Goal: Task Accomplishment & Management: Manage account settings

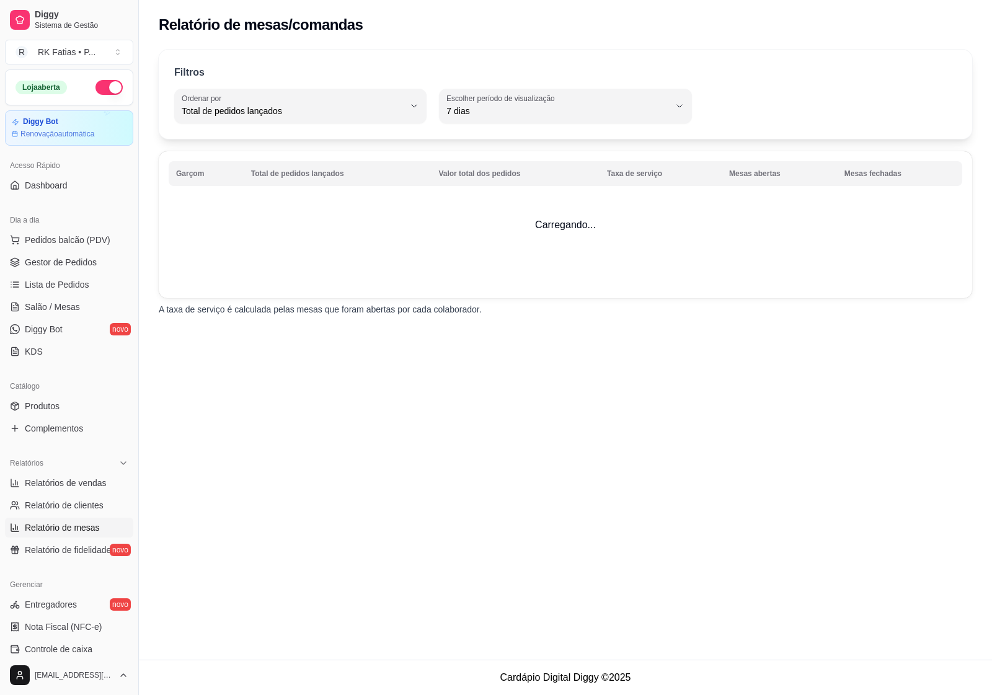
select select "TOTAL_OF_ORDERS"
select select "7"
click at [86, 501] on span "Relatório de clientes" at bounding box center [64, 505] width 79 height 12
select select "30"
select select "HIGHEST_TOTAL_SPENT_WITH_ORDERS"
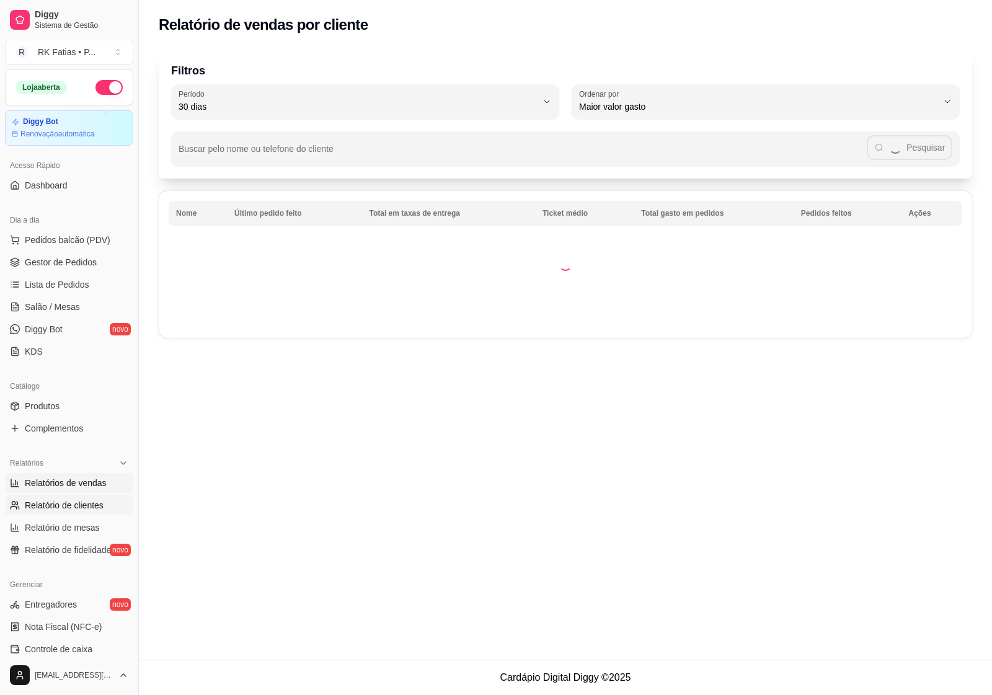
click at [86, 481] on span "Relatórios de vendas" at bounding box center [66, 483] width 82 height 12
select select "ALL"
select select "0"
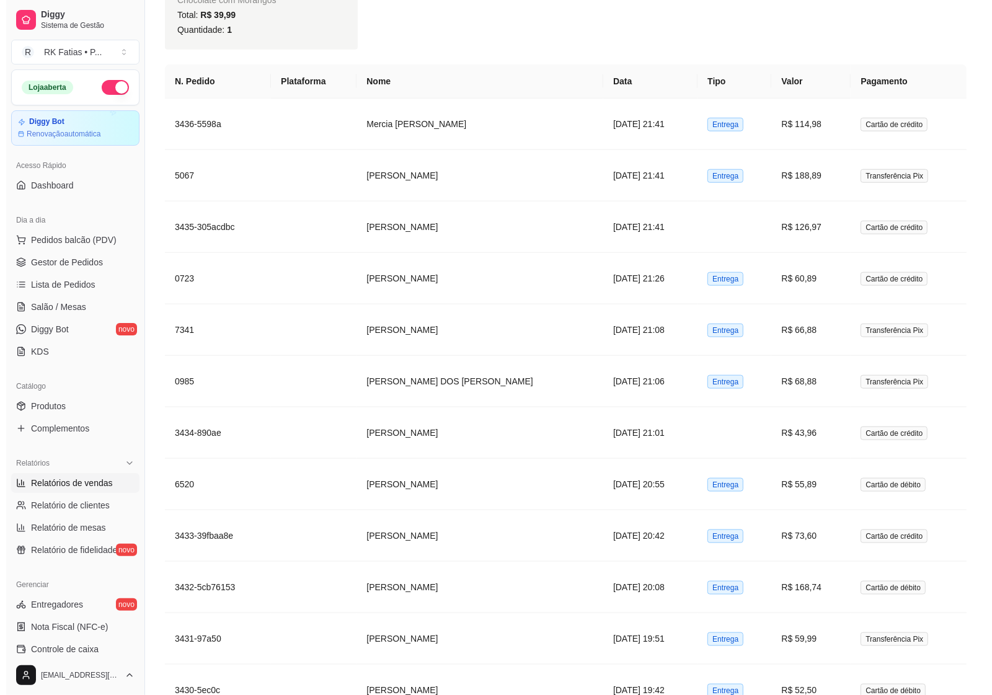
scroll to position [1184, 0]
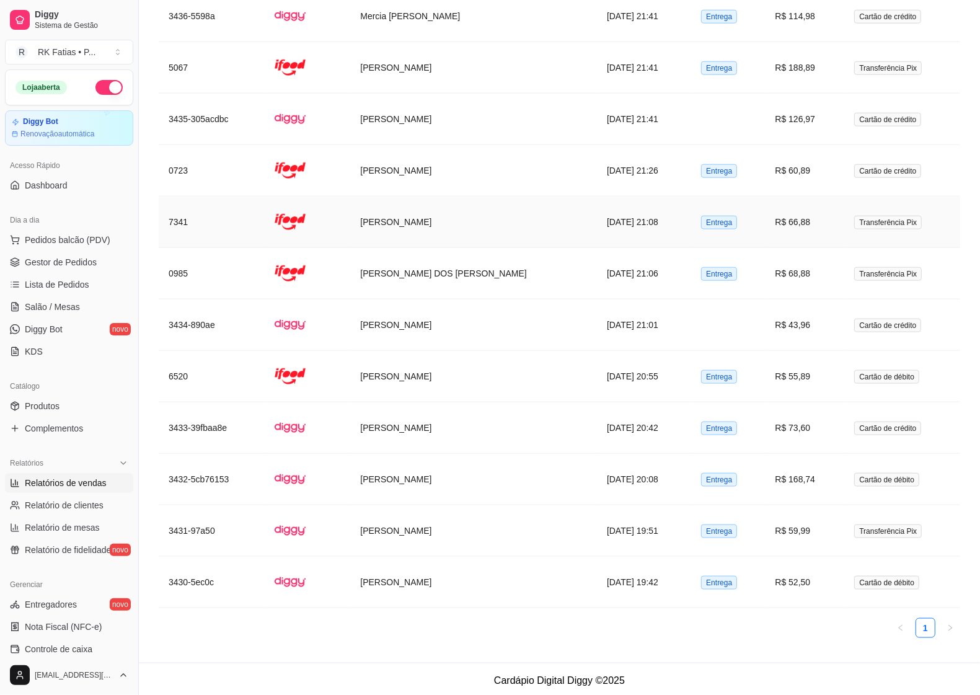
click at [484, 228] on td "[PERSON_NAME]" at bounding box center [473, 222] width 247 height 51
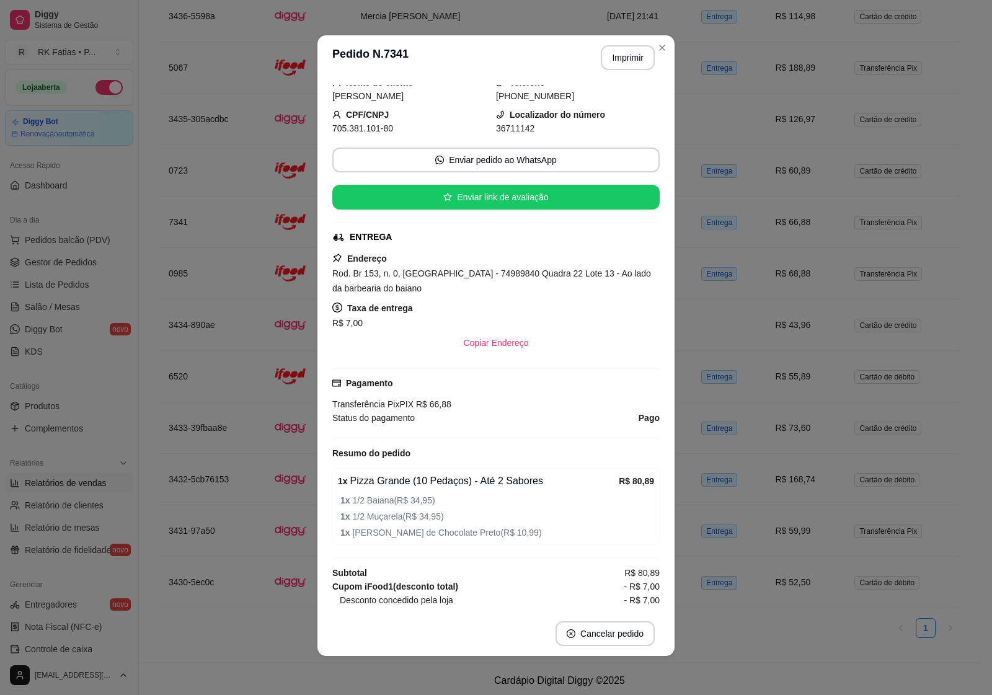
scroll to position [0, 0]
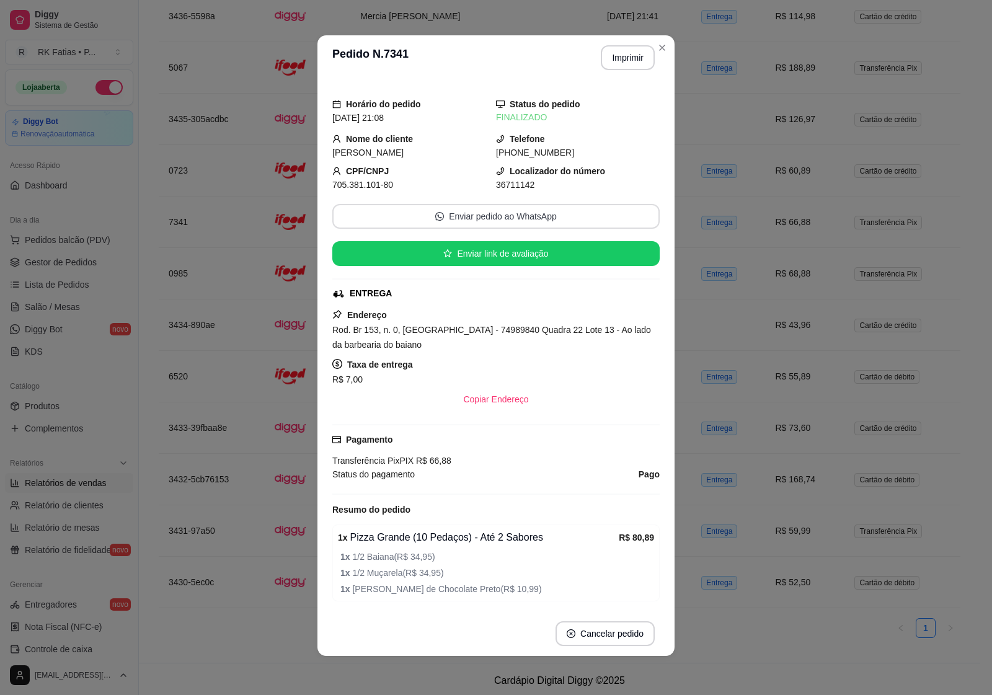
click at [532, 217] on button "Enviar pedido ao WhatsApp" at bounding box center [495, 216] width 327 height 25
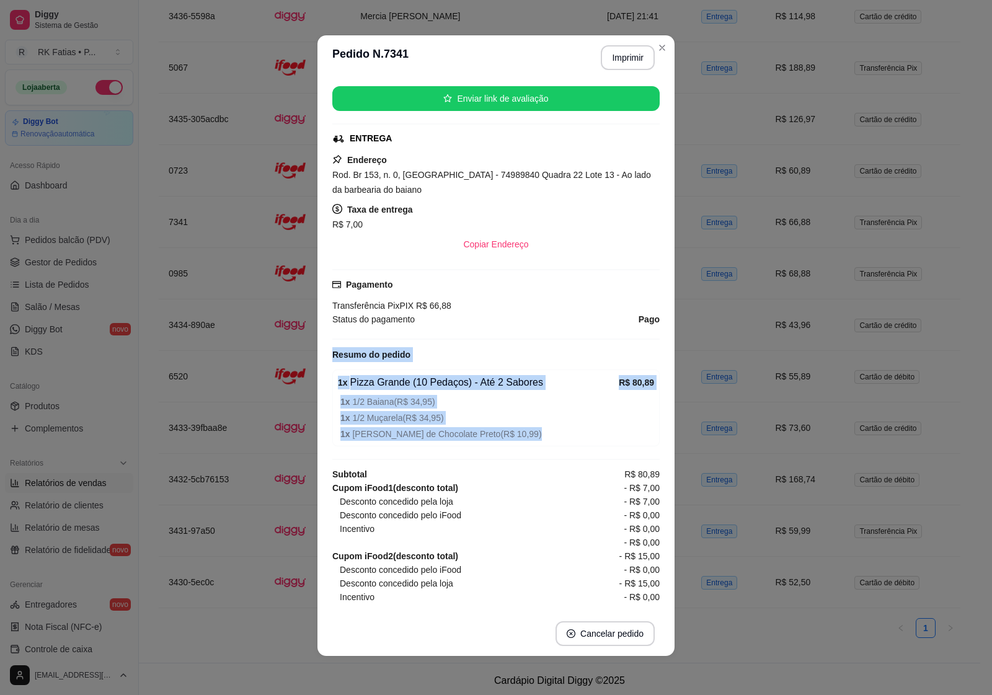
drag, startPoint x: 327, startPoint y: 360, endPoint x: 643, endPoint y: 438, distance: 325.7
click at [643, 438] on div "Horário do pedido [DATE] 21:08 Status do pedido FINALIZADO Nome do cliente [PER…" at bounding box center [495, 345] width 327 height 521
copy div "Resumo do pedido 1 x Pizza Grande (10 Pedaços) - Até 2 Sabores R$ 80,89 1 x 1/2…"
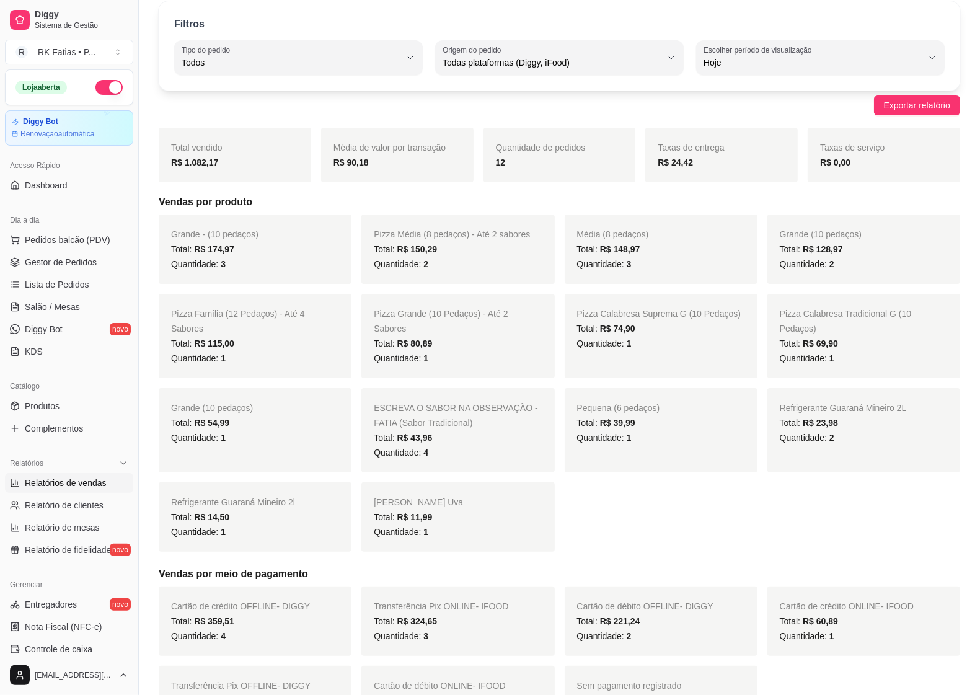
scroll to position [0, 0]
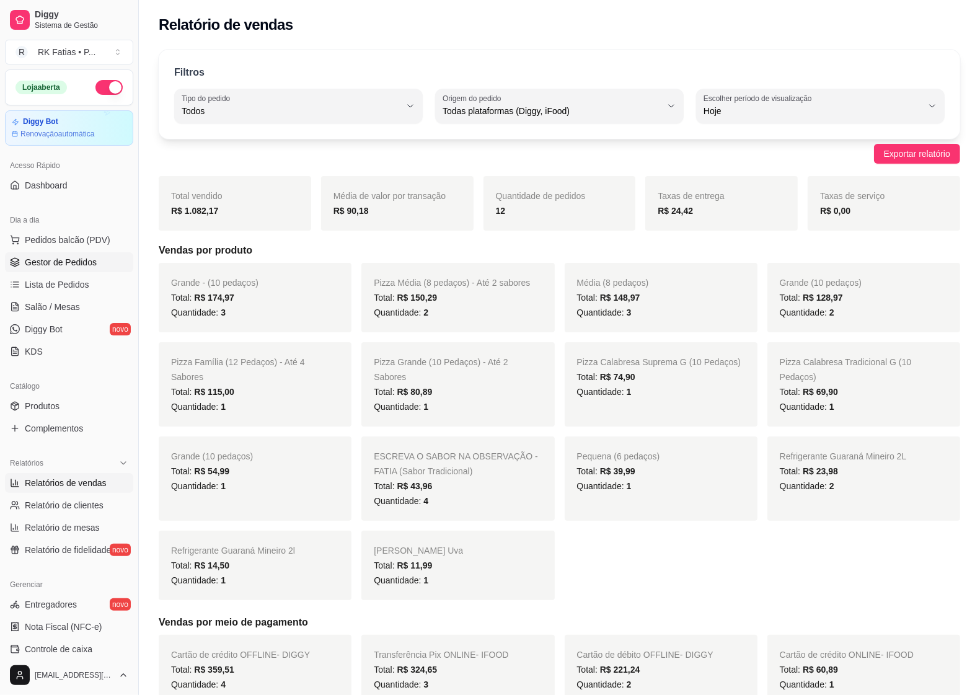
click at [25, 267] on span "Gestor de Pedidos" at bounding box center [61, 262] width 72 height 12
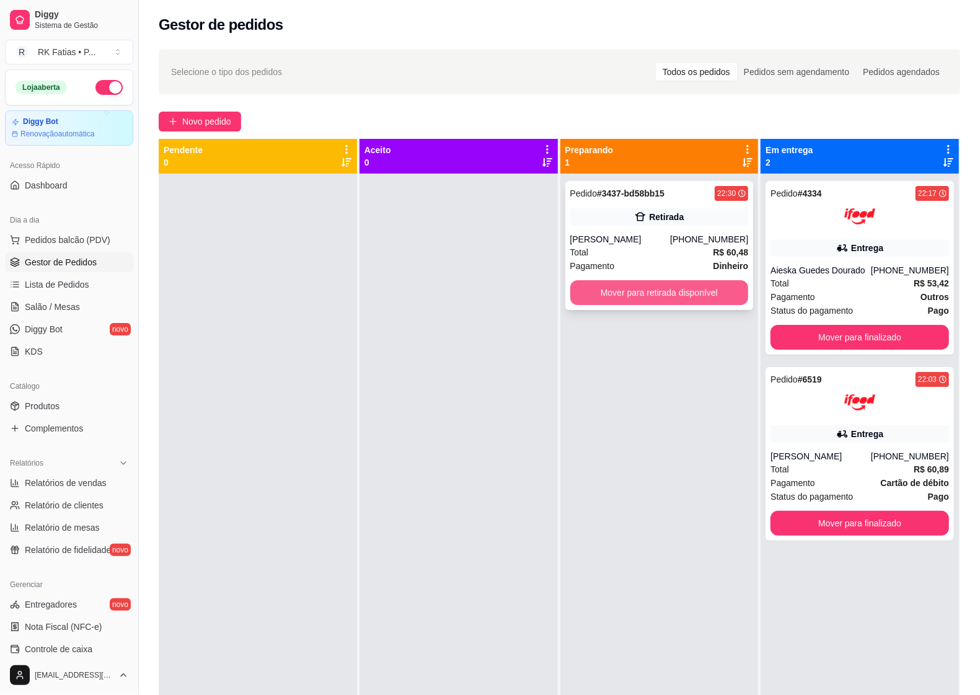
click at [693, 296] on button "Mover para retirada disponível" at bounding box center [659, 292] width 179 height 25
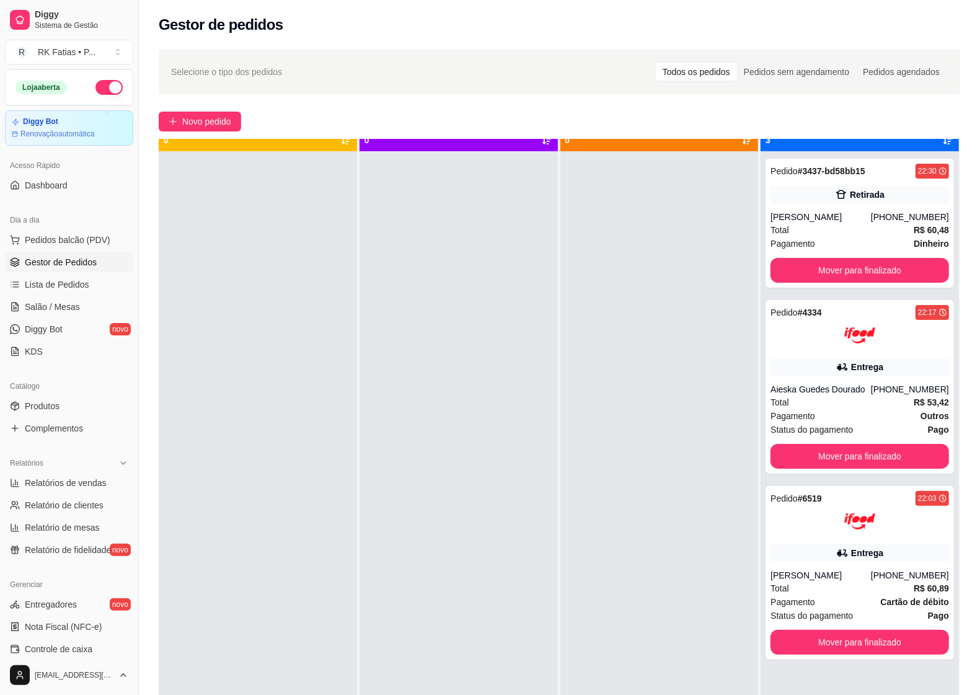
scroll to position [35, 0]
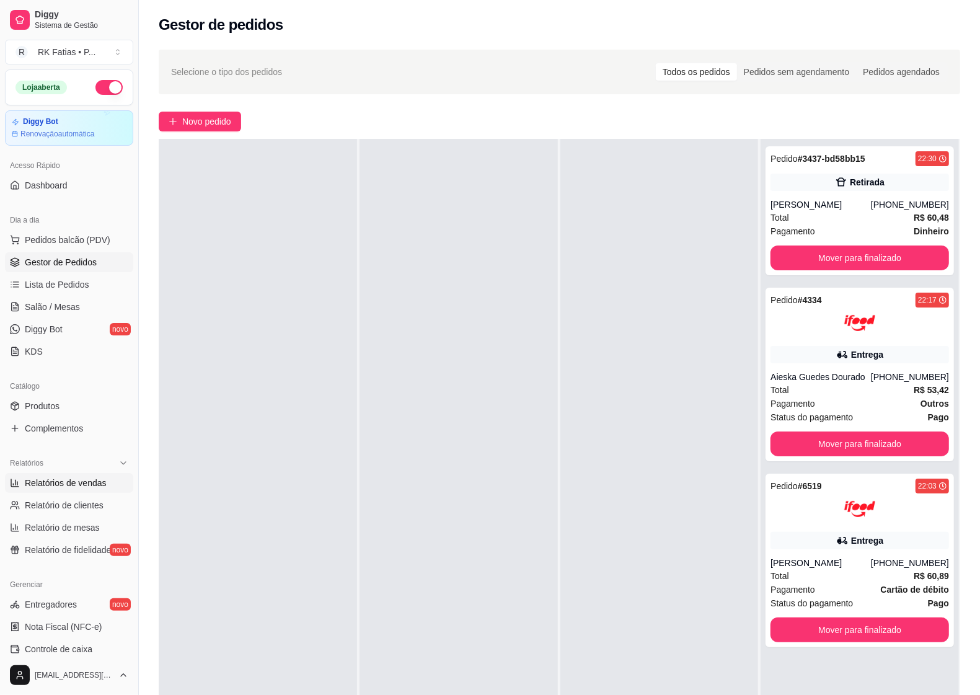
click at [82, 484] on span "Relatórios de vendas" at bounding box center [66, 483] width 82 height 12
select select "ALL"
select select "0"
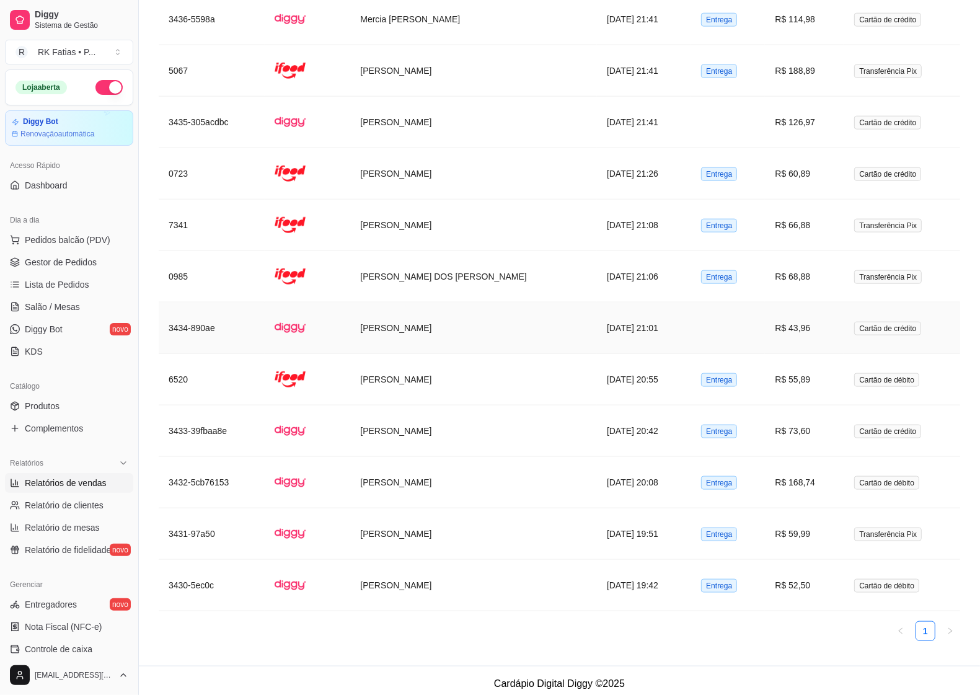
scroll to position [1184, 0]
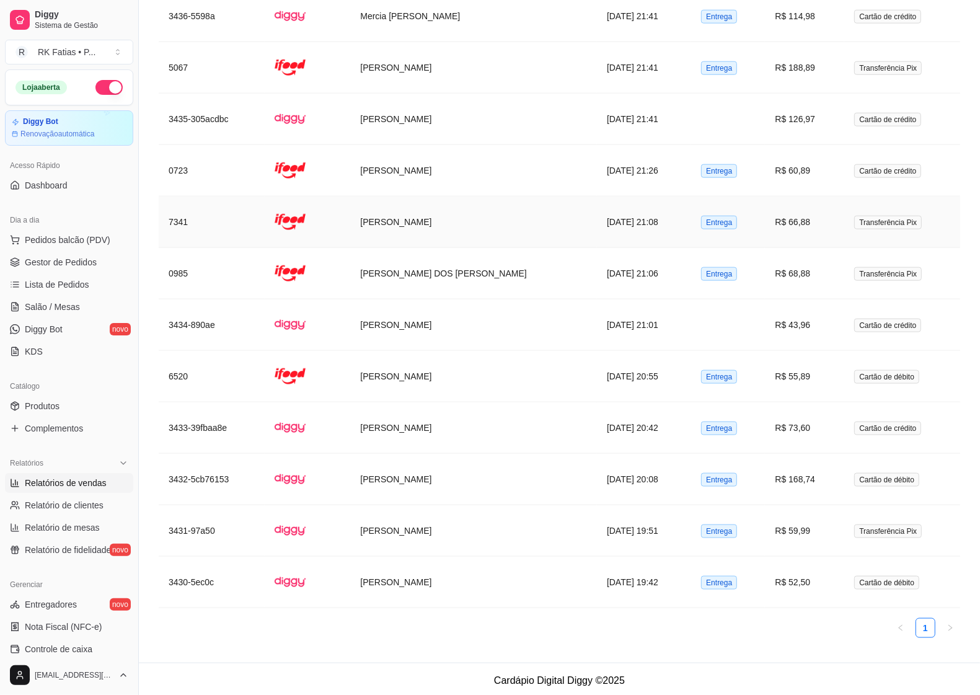
click at [460, 231] on td "[PERSON_NAME]" at bounding box center [473, 222] width 247 height 51
click at [22, 267] on link "Gestor de Pedidos" at bounding box center [69, 262] width 128 height 20
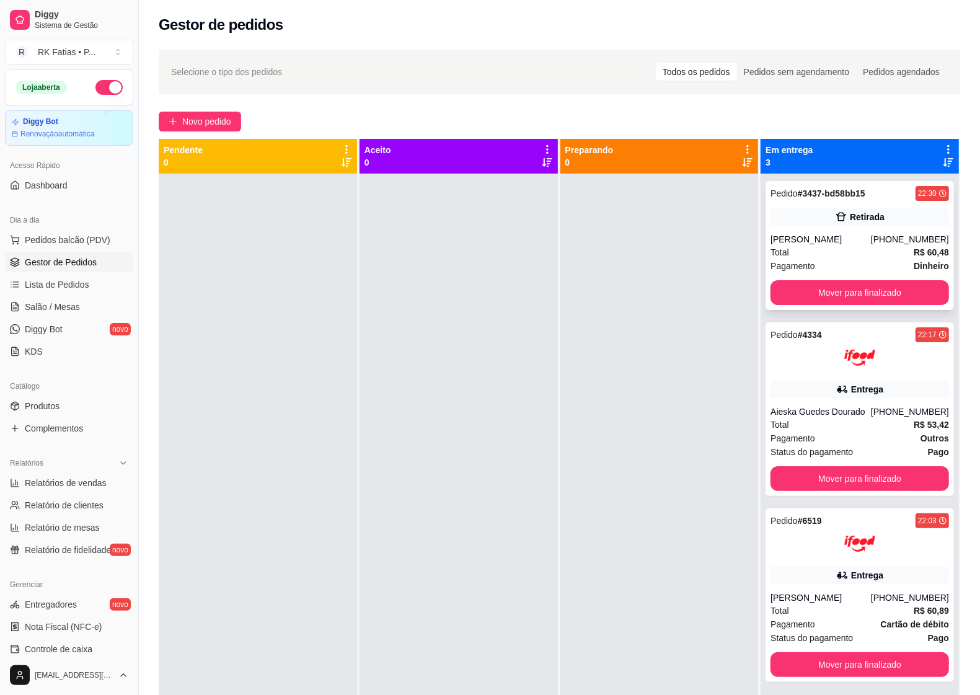
click at [785, 240] on div "[PERSON_NAME]" at bounding box center [821, 239] width 100 height 12
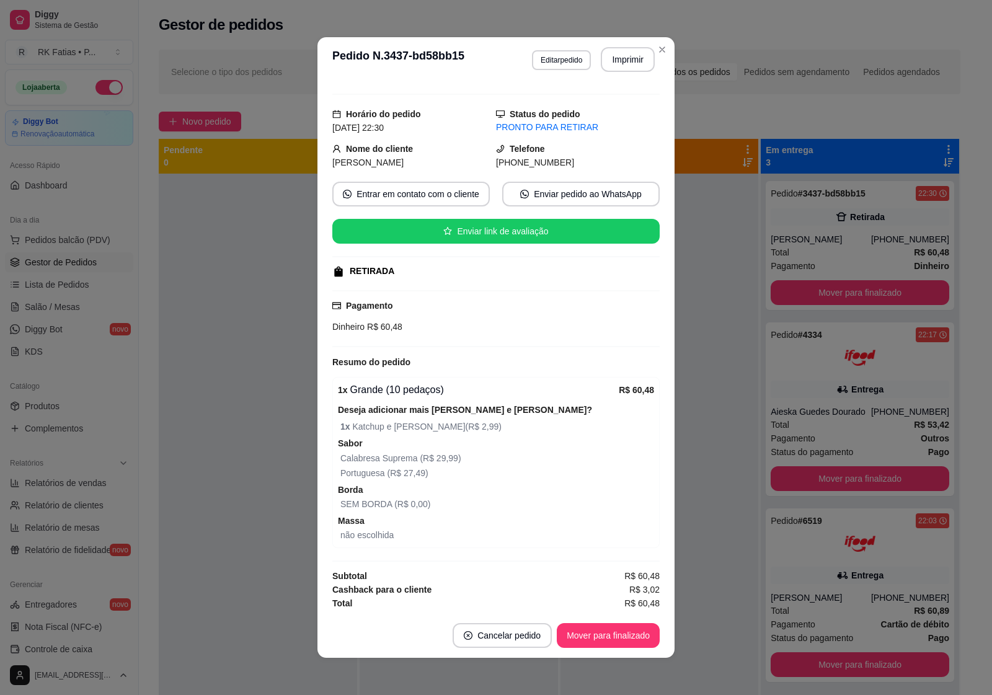
scroll to position [27, 0]
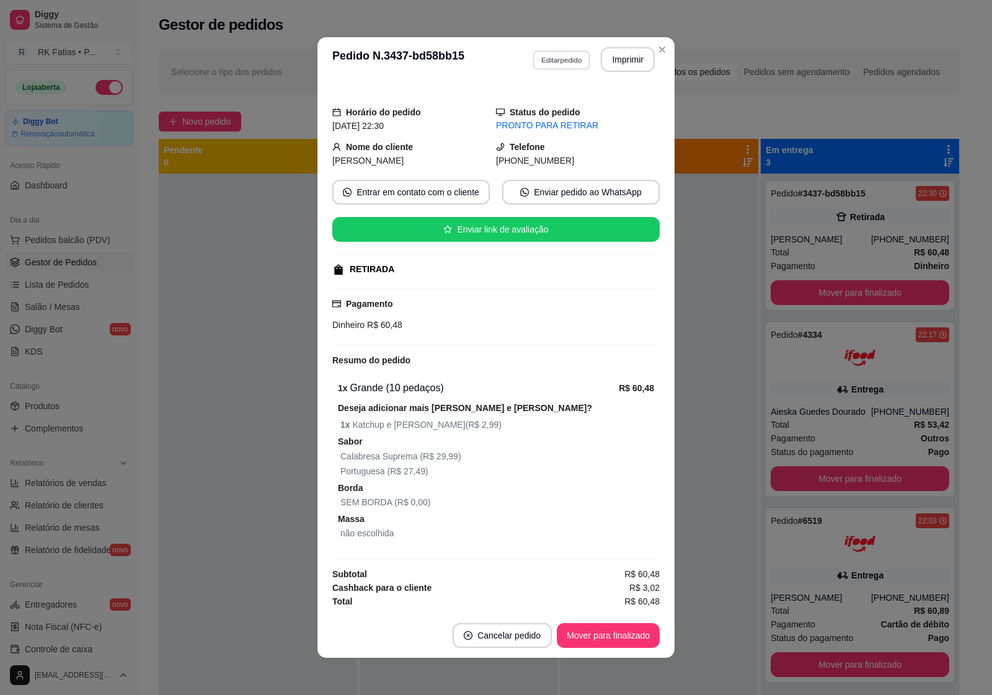
click at [549, 57] on button "Editar pedido" at bounding box center [562, 59] width 58 height 19
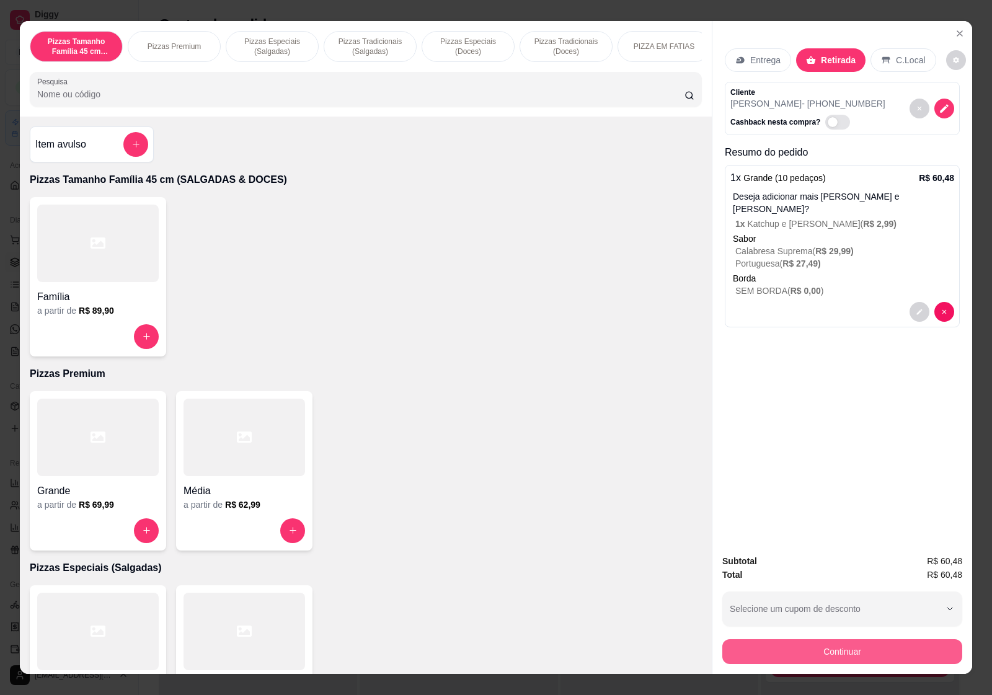
click at [828, 648] on button "Continuar" at bounding box center [842, 651] width 240 height 25
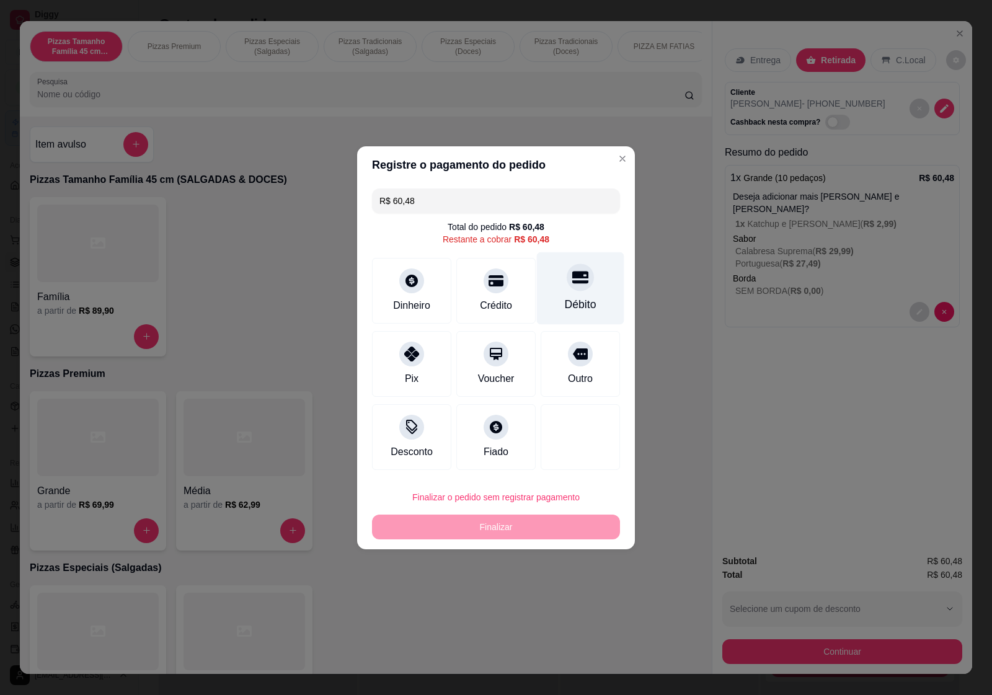
click at [570, 290] on div at bounding box center [580, 277] width 27 height 27
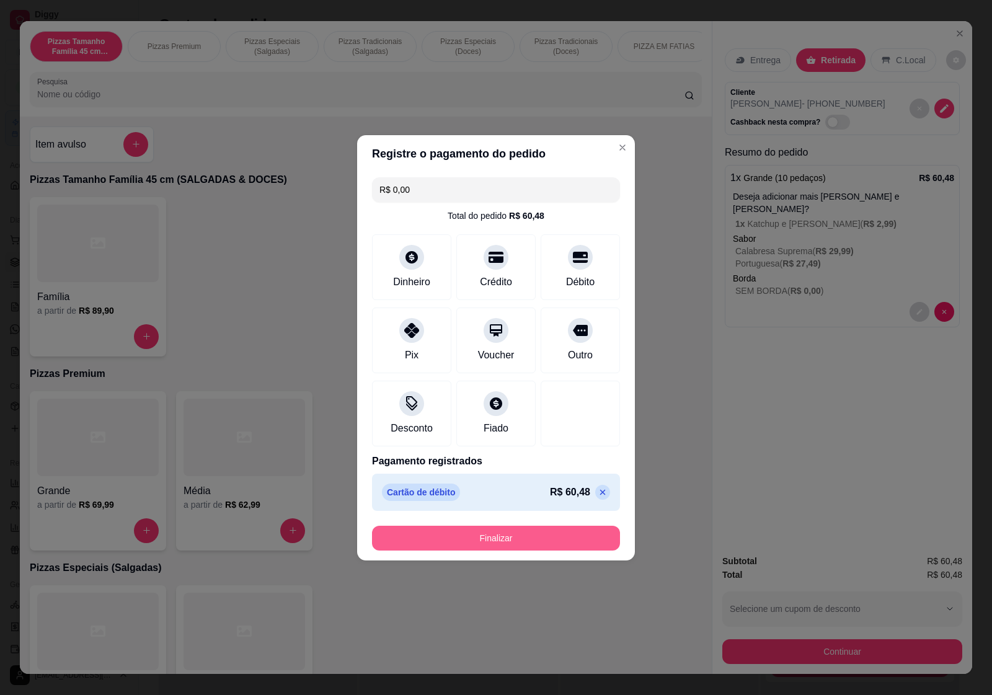
click at [512, 543] on button "Finalizar" at bounding box center [496, 538] width 248 height 25
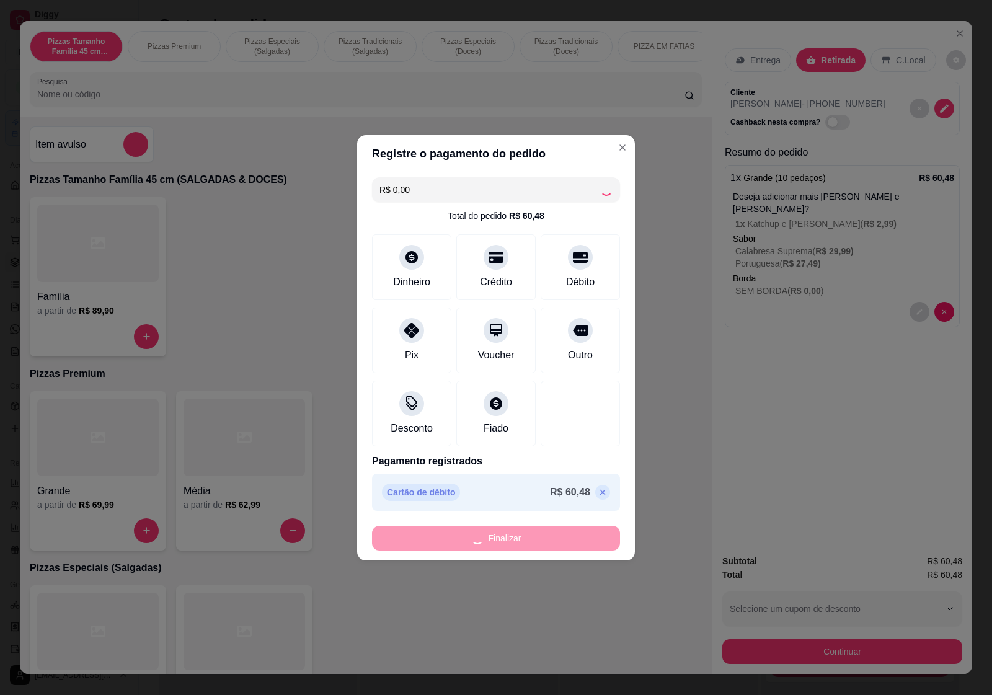
type input "-R$ 60,48"
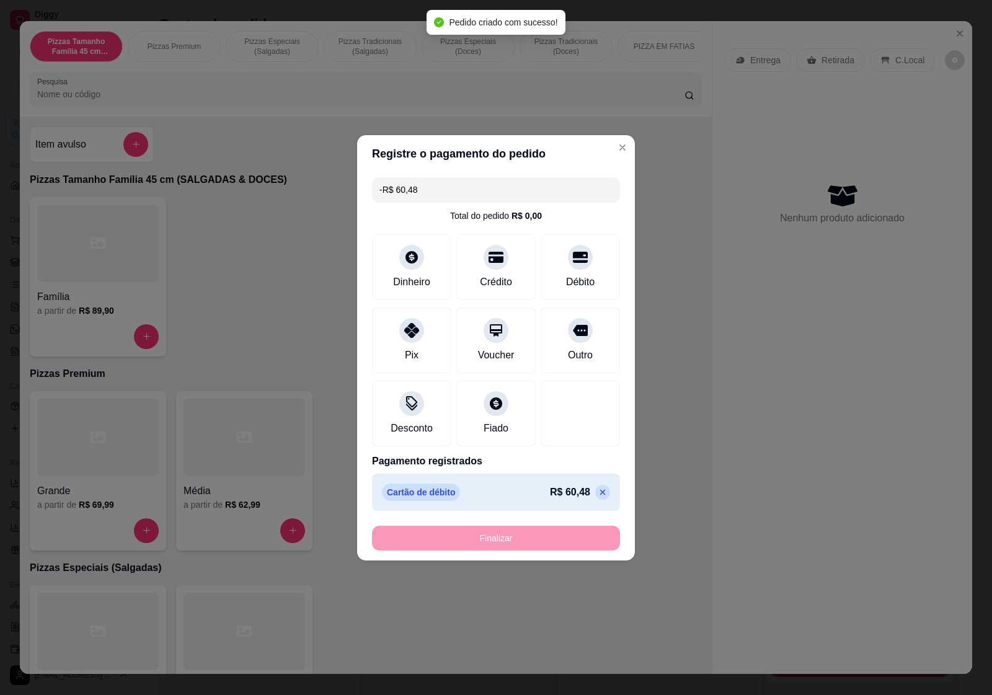
scroll to position [4, 0]
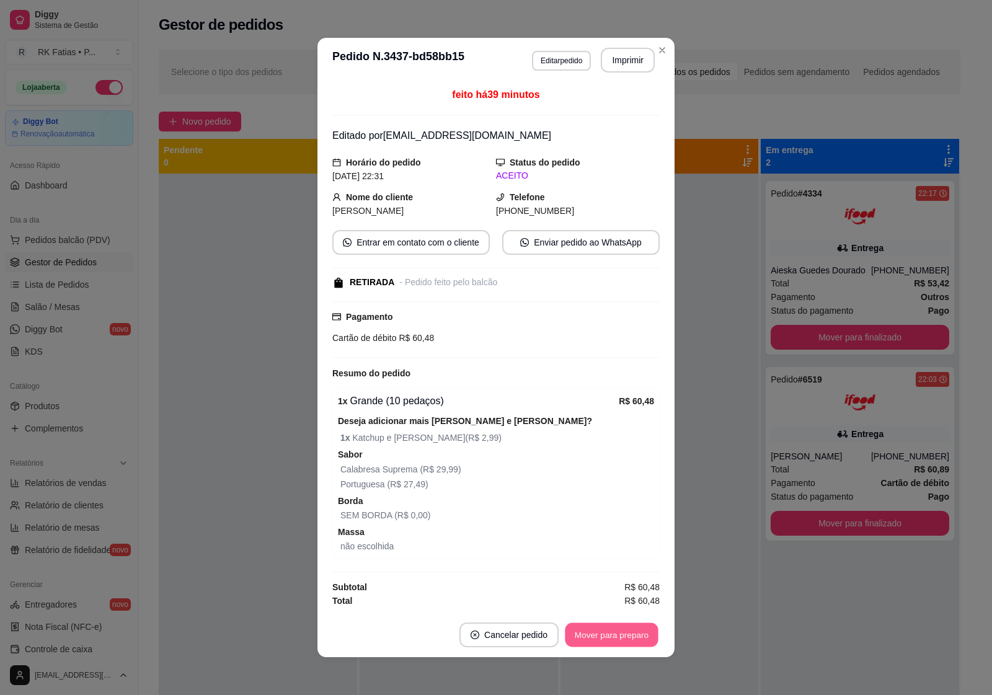
click at [634, 639] on button "Mover para preparo" at bounding box center [611, 635] width 93 height 24
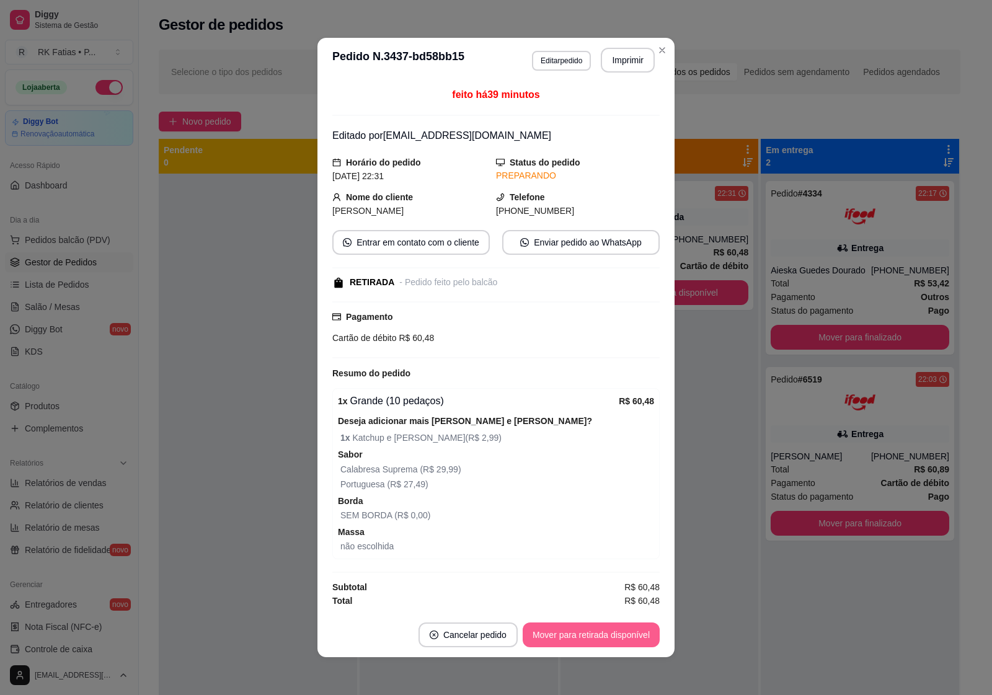
click at [634, 639] on button "Mover para retirada disponível" at bounding box center [591, 635] width 137 height 25
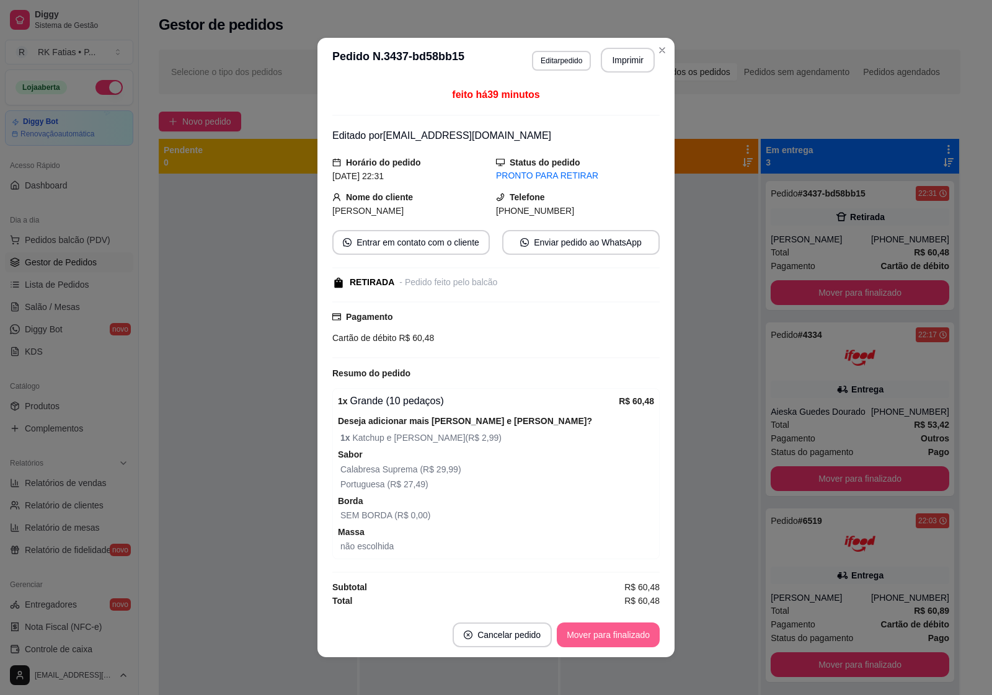
click at [634, 639] on button "Mover para finalizado" at bounding box center [608, 635] width 103 height 25
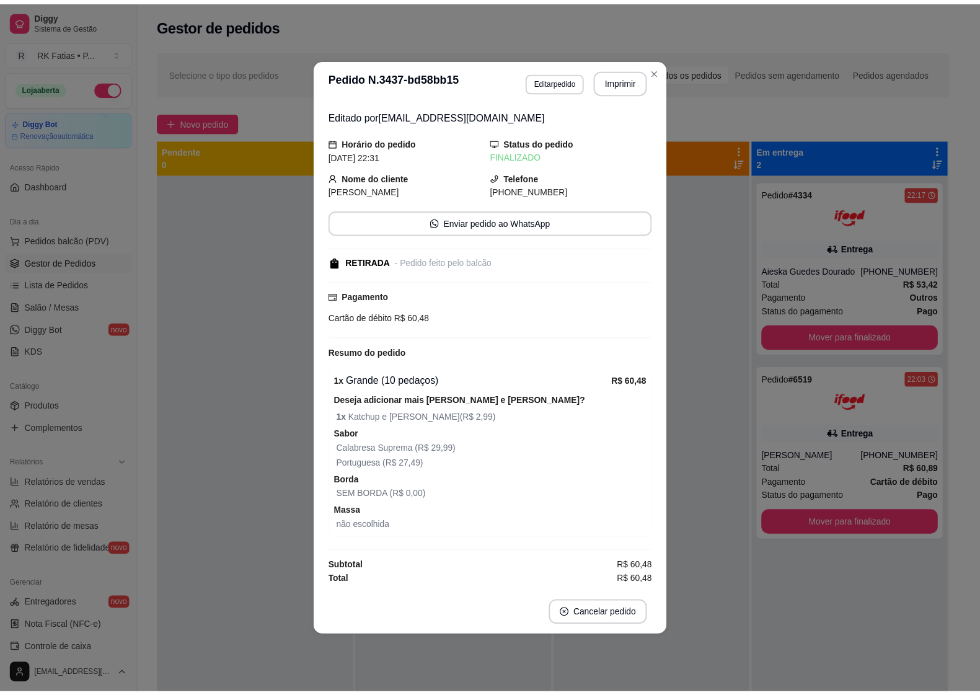
scroll to position [0, 0]
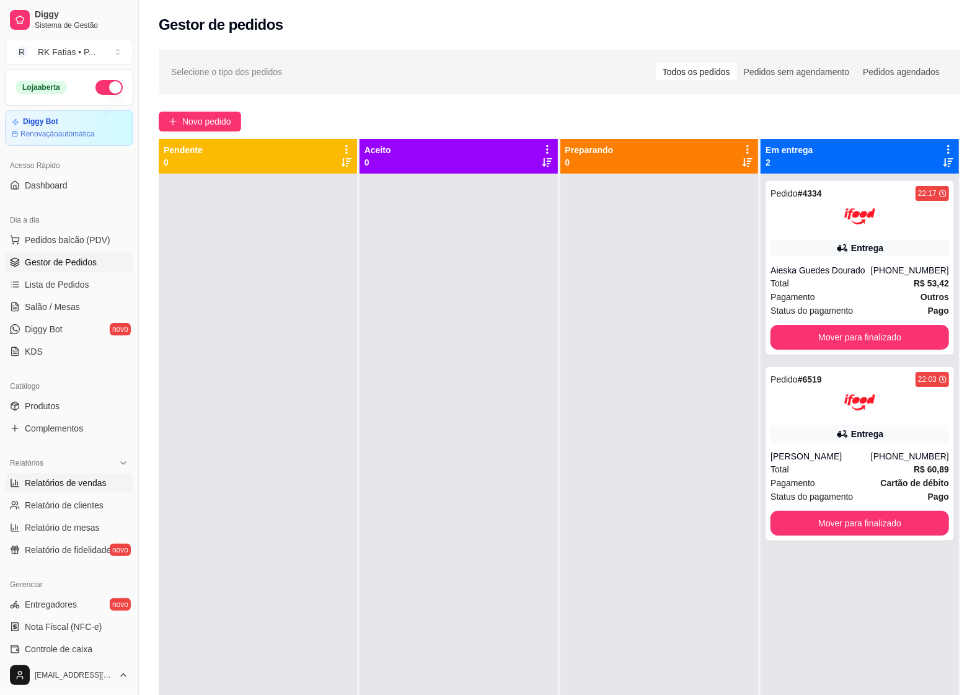
click at [53, 482] on span "Relatórios de vendas" at bounding box center [66, 483] width 82 height 12
select select "ALL"
select select "0"
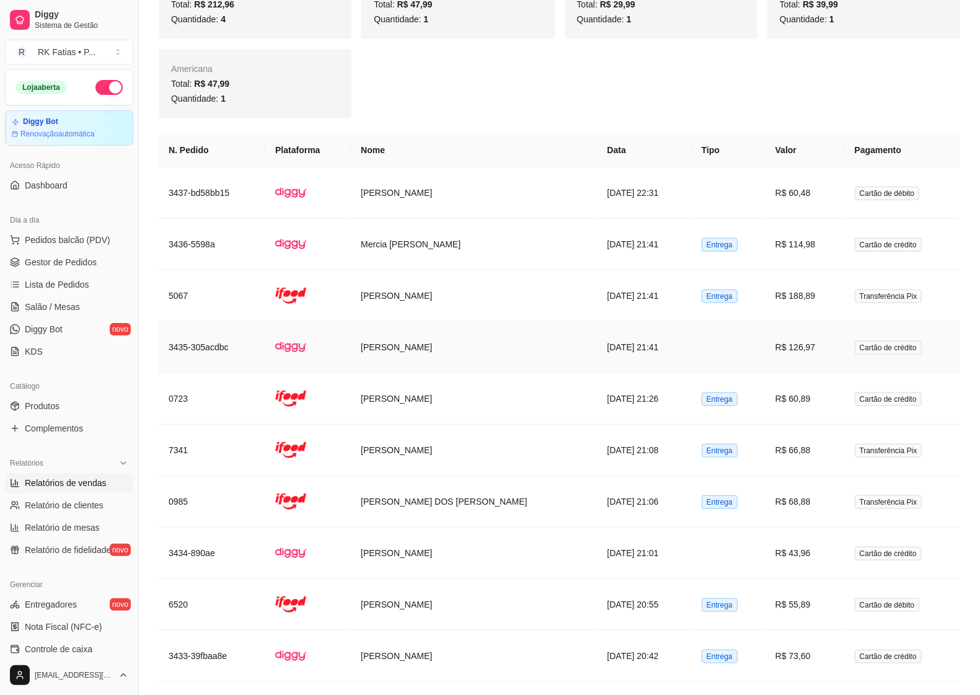
scroll to position [775, 0]
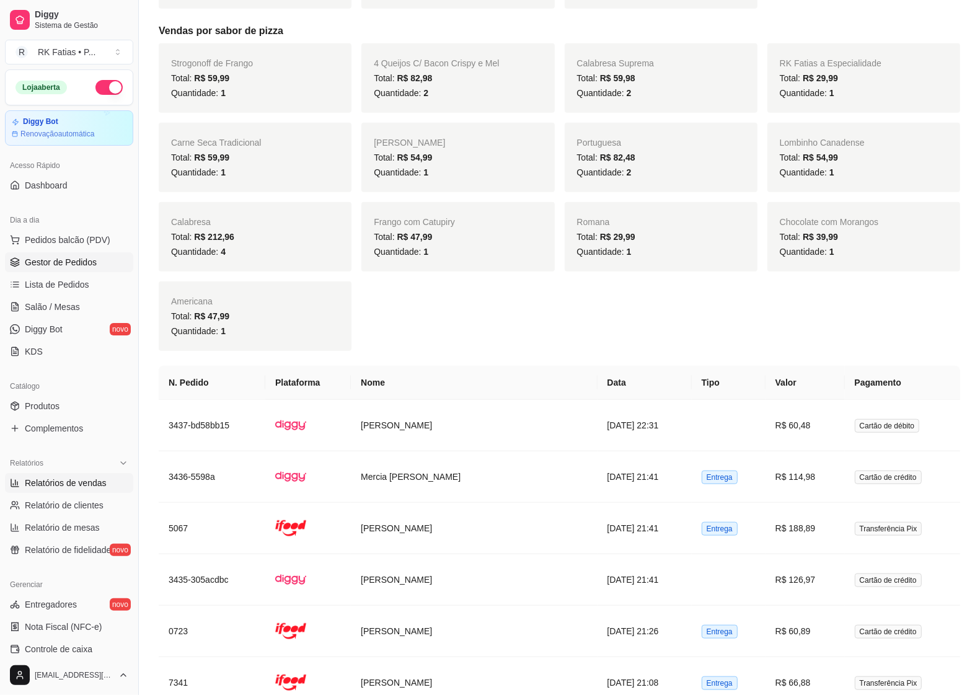
click at [25, 262] on span "Gestor de Pedidos" at bounding box center [61, 262] width 72 height 12
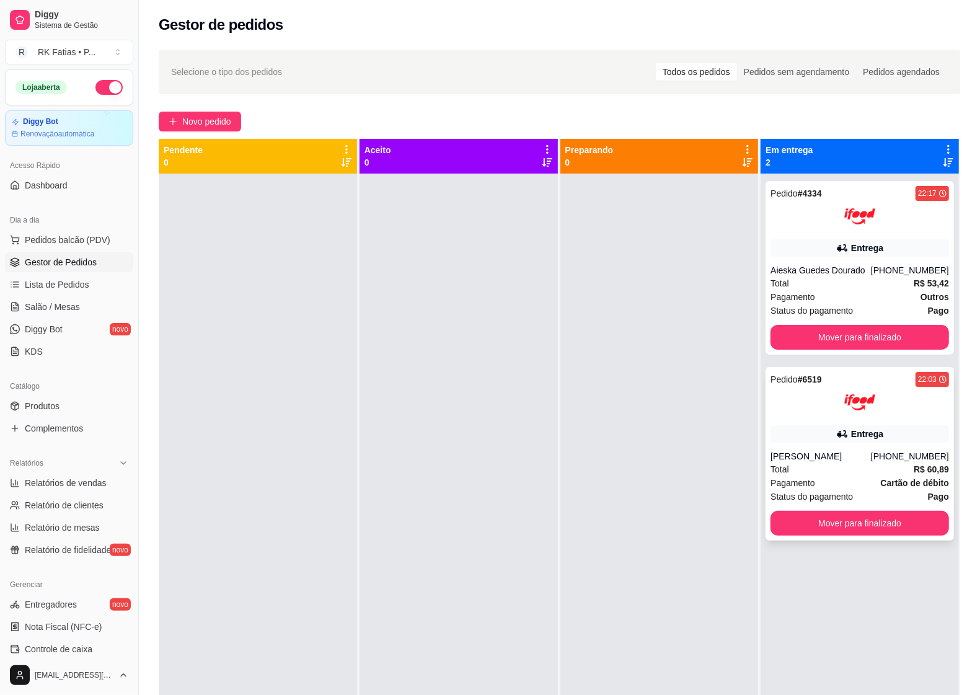
click at [844, 465] on div "Total R$ 60,89" at bounding box center [860, 470] width 179 height 14
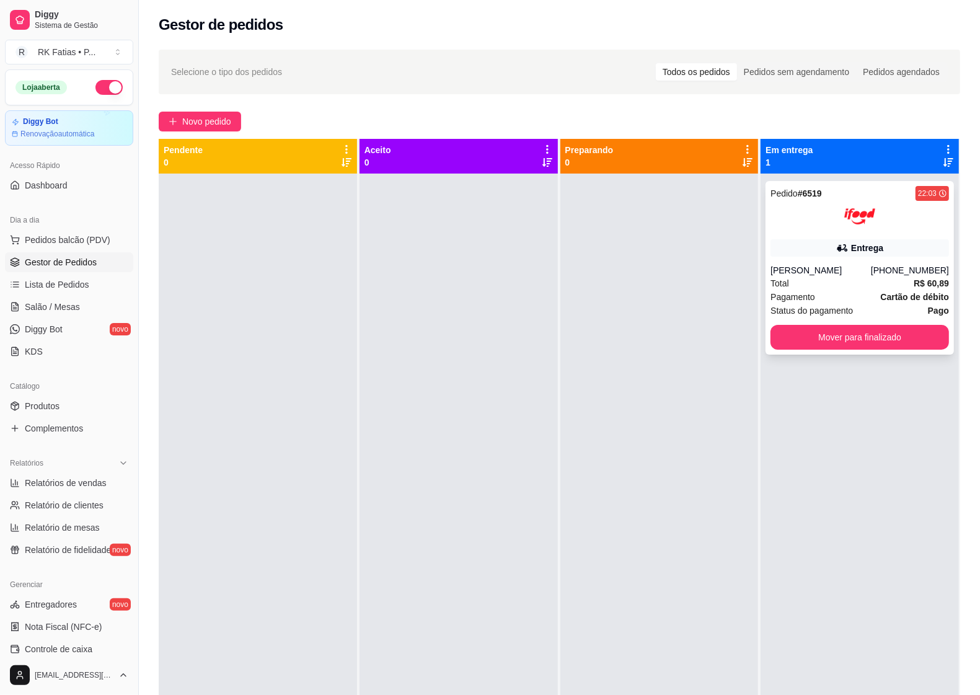
click at [844, 220] on img at bounding box center [859, 216] width 31 height 31
click at [85, 498] on link "Relatório de clientes" at bounding box center [69, 505] width 128 height 20
select select "30"
select select "HIGHEST_TOTAL_SPENT_WITH_ORDERS"
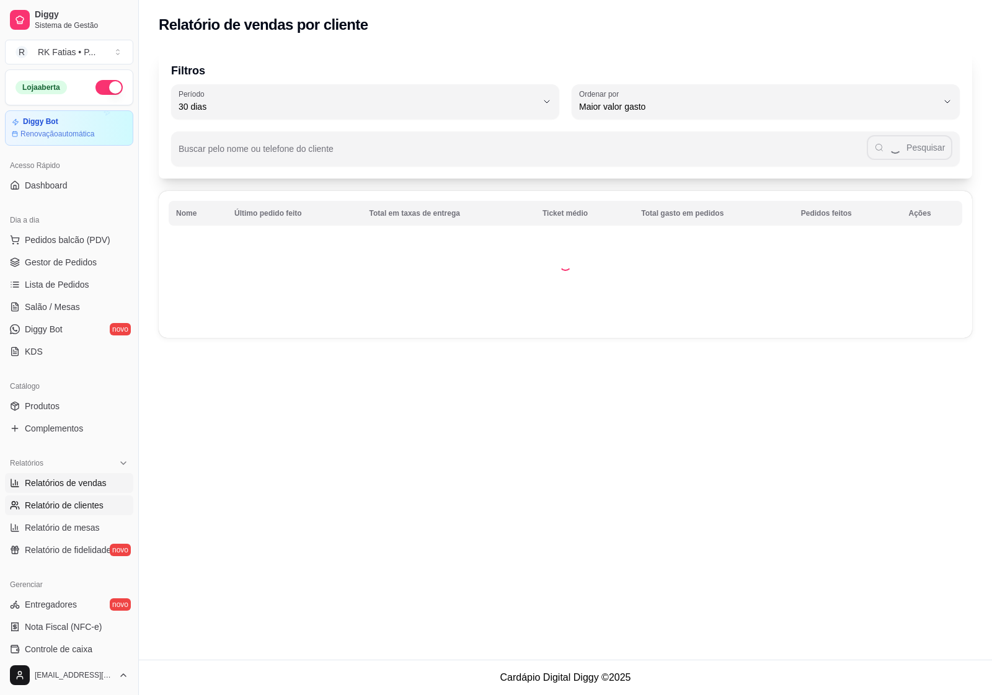
click at [86, 482] on span "Relatórios de vendas" at bounding box center [66, 483] width 82 height 12
select select "ALL"
select select "0"
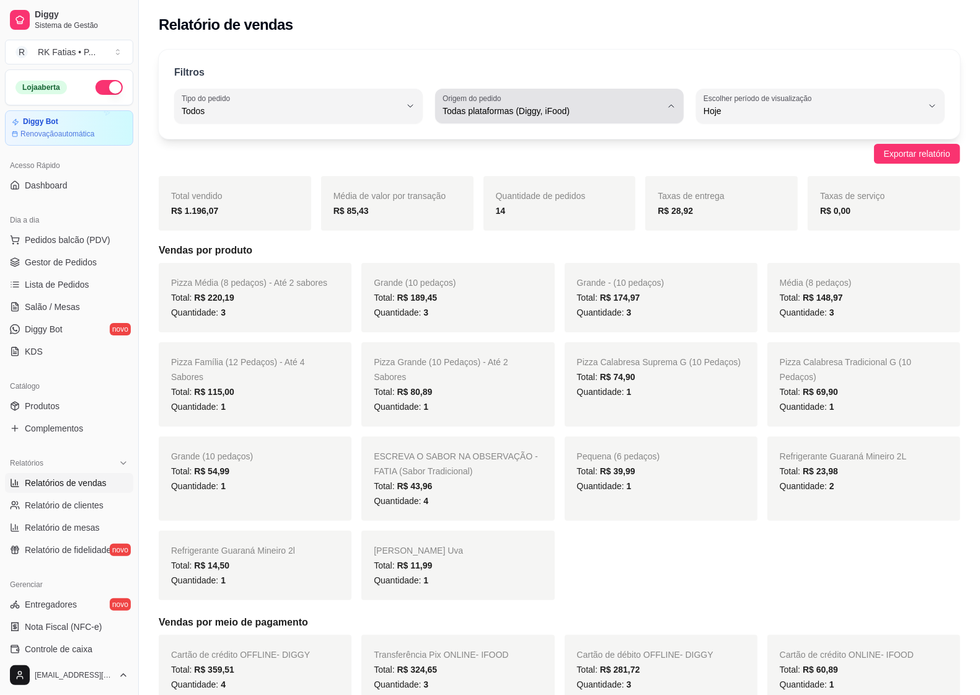
click at [580, 107] on span "Todas plataformas (Diggy, iFood)" at bounding box center [552, 111] width 219 height 12
click at [539, 180] on span "iFood" at bounding box center [554, 181] width 208 height 12
type input "IFOOD"
select select "IFOOD"
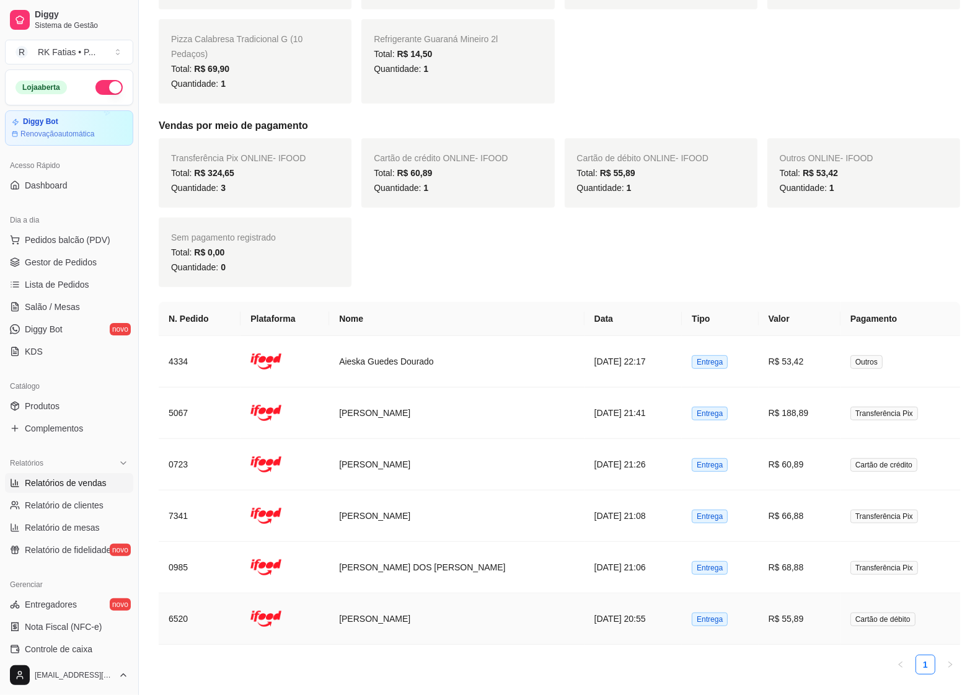
scroll to position [353, 0]
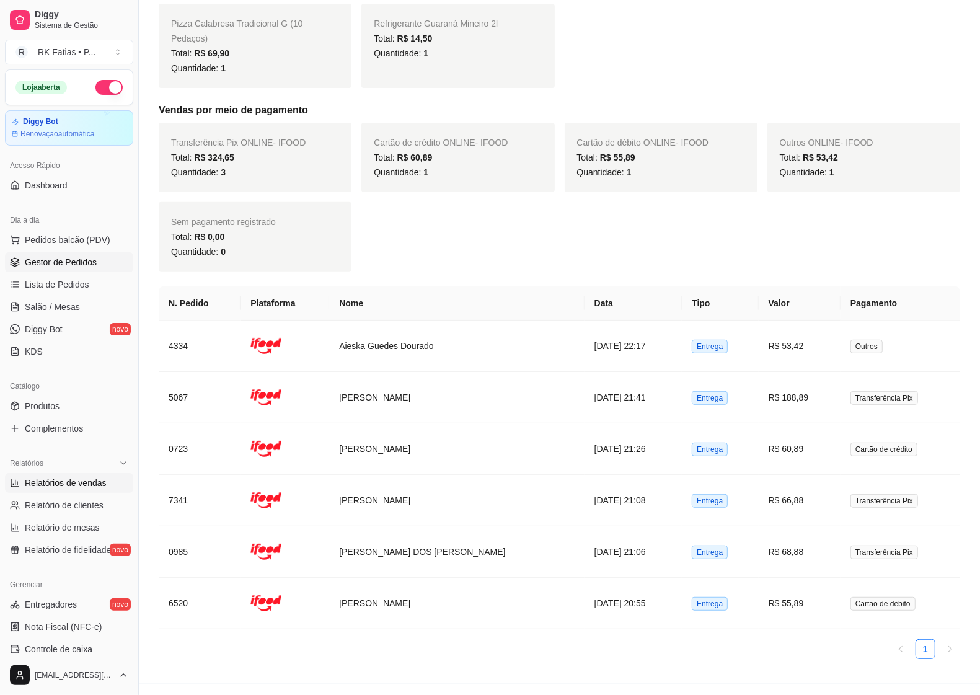
click at [22, 259] on link "Gestor de Pedidos" at bounding box center [69, 262] width 128 height 20
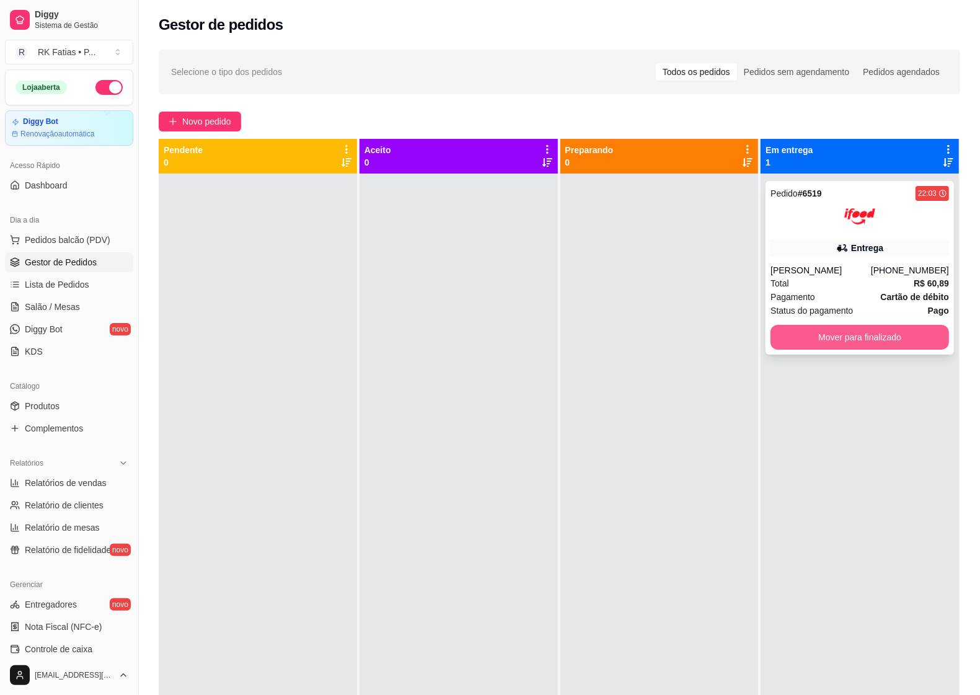
click at [843, 321] on div "Pedido # 6519 22:03 Entrega [PERSON_NAME] [PHONE_NUMBER] Total R$ 60,89 Pagamen…" at bounding box center [860, 268] width 188 height 174
click at [828, 335] on button "Mover para finalizado" at bounding box center [860, 337] width 179 height 25
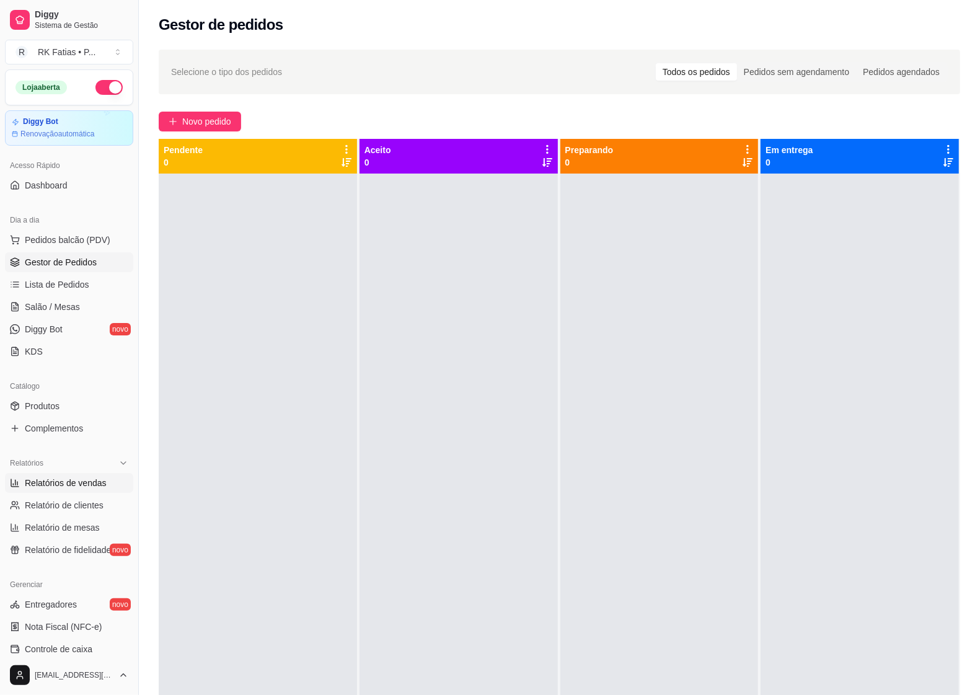
click at [74, 482] on span "Relatórios de vendas" at bounding box center [66, 483] width 82 height 12
select select "ALL"
select select "0"
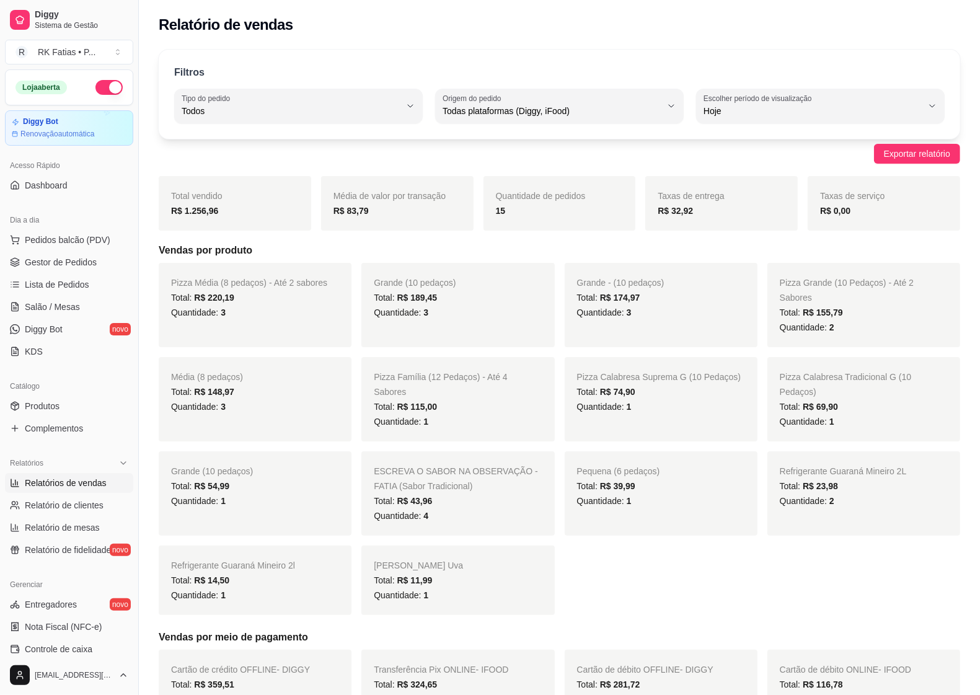
click at [503, 508] on div "Quantidade: 4" at bounding box center [458, 515] width 168 height 15
click at [532, 123] on button "Origem do pedido Todas plataformas (Diggy, iFood)" at bounding box center [559, 106] width 249 height 35
click at [507, 180] on span "iFood" at bounding box center [554, 181] width 208 height 12
type input "IFOOD"
select select "IFOOD"
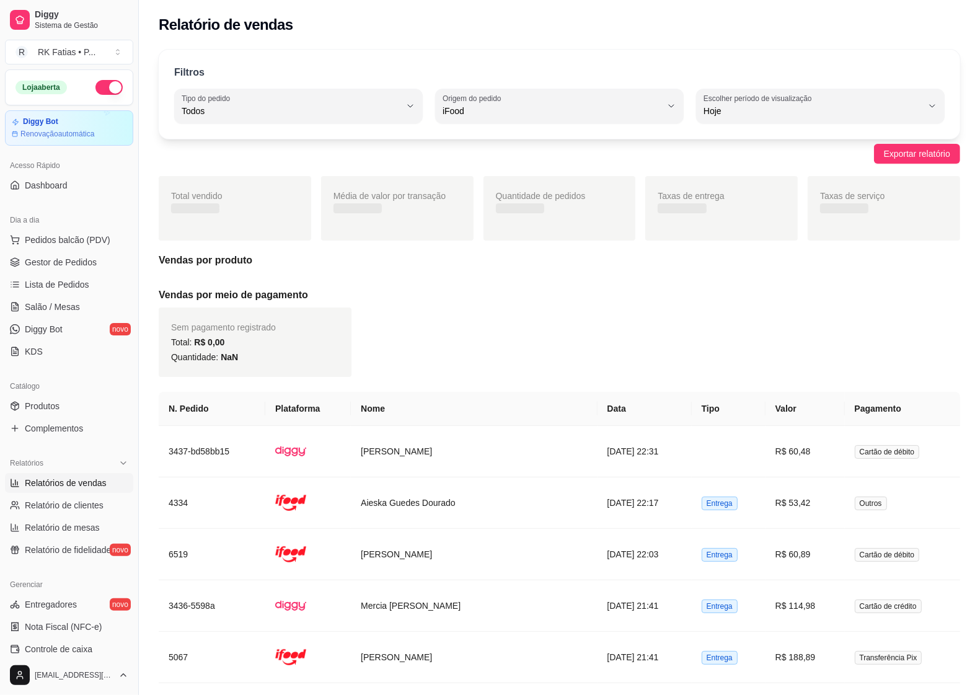
scroll to position [11, 0]
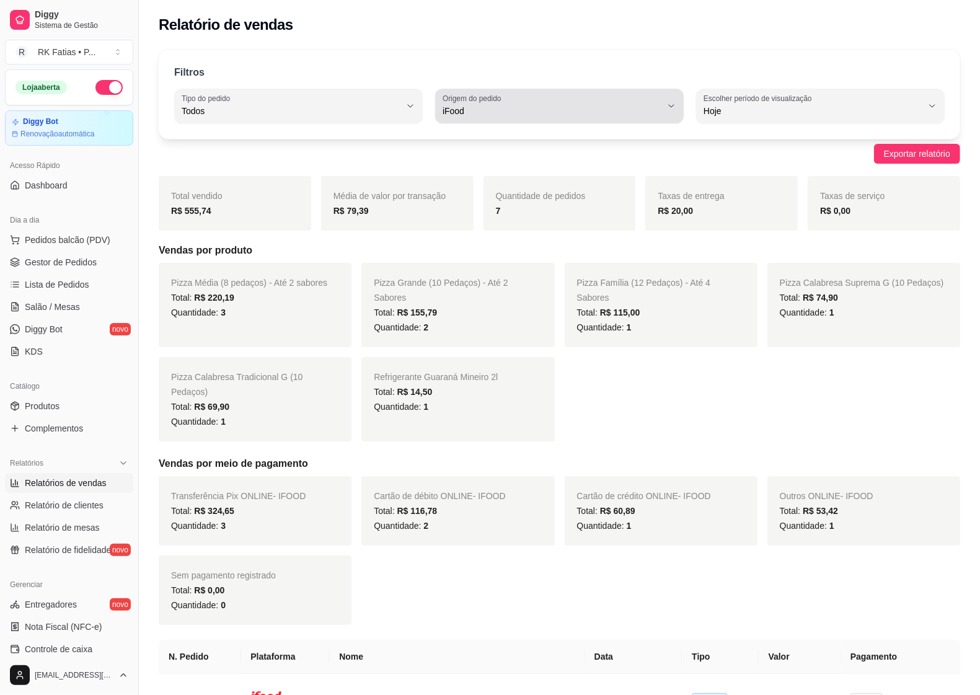
click at [469, 113] on span "iFood" at bounding box center [552, 111] width 219 height 12
click at [469, 138] on span "Todas plataformas (Diggy, iFood)" at bounding box center [554, 141] width 208 height 12
type input "ALL"
select select "ALL"
